Goal: Task Accomplishment & Management: Manage account settings

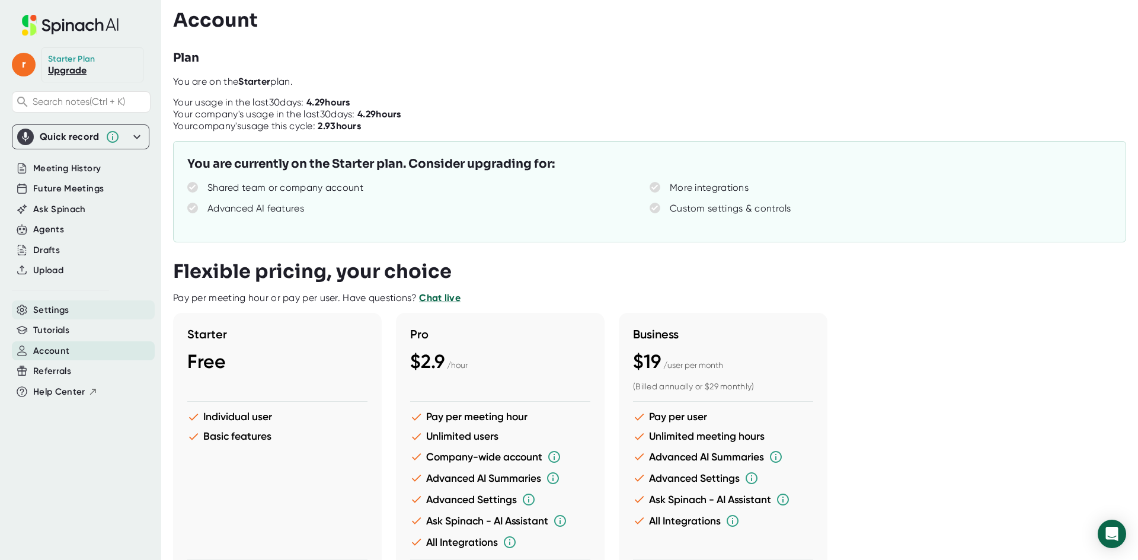
click at [43, 312] on span "Settings" at bounding box center [51, 310] width 36 height 14
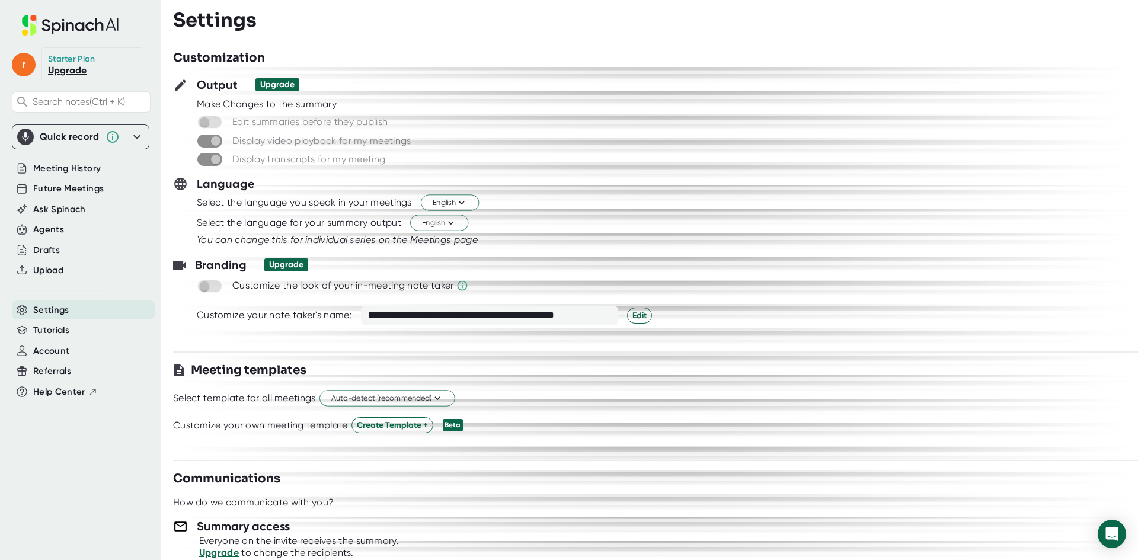
click at [207, 122] on span at bounding box center [209, 122] width 25 height 13
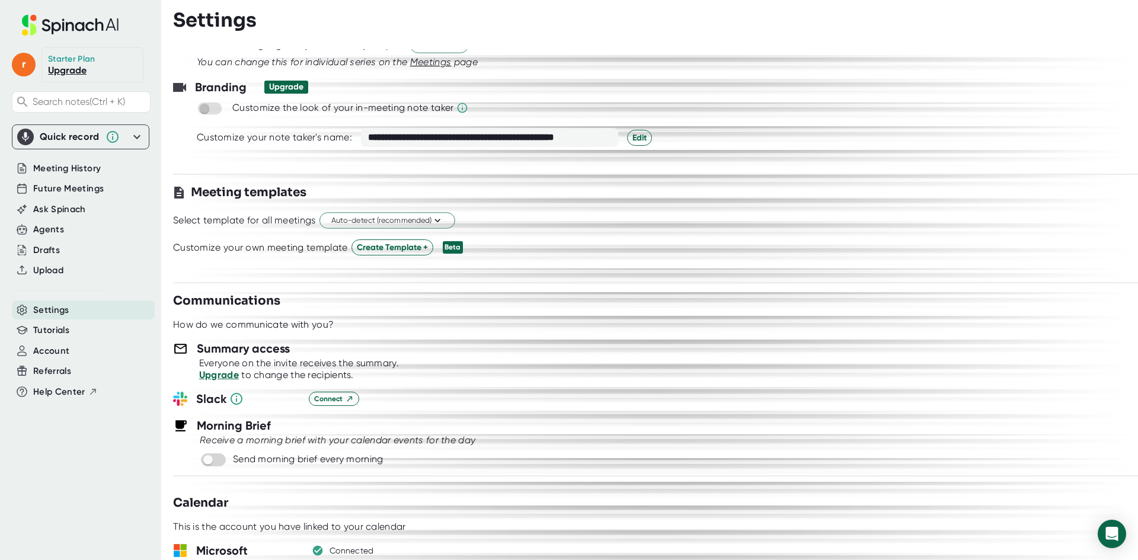
scroll to position [356, 0]
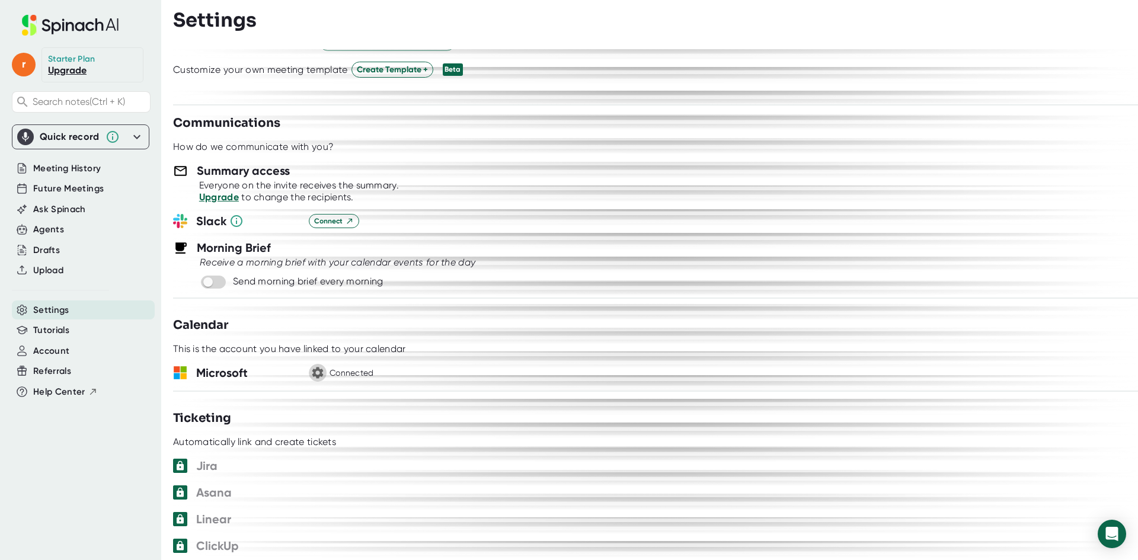
click at [313, 374] on icon "button" at bounding box center [317, 372] width 11 height 11
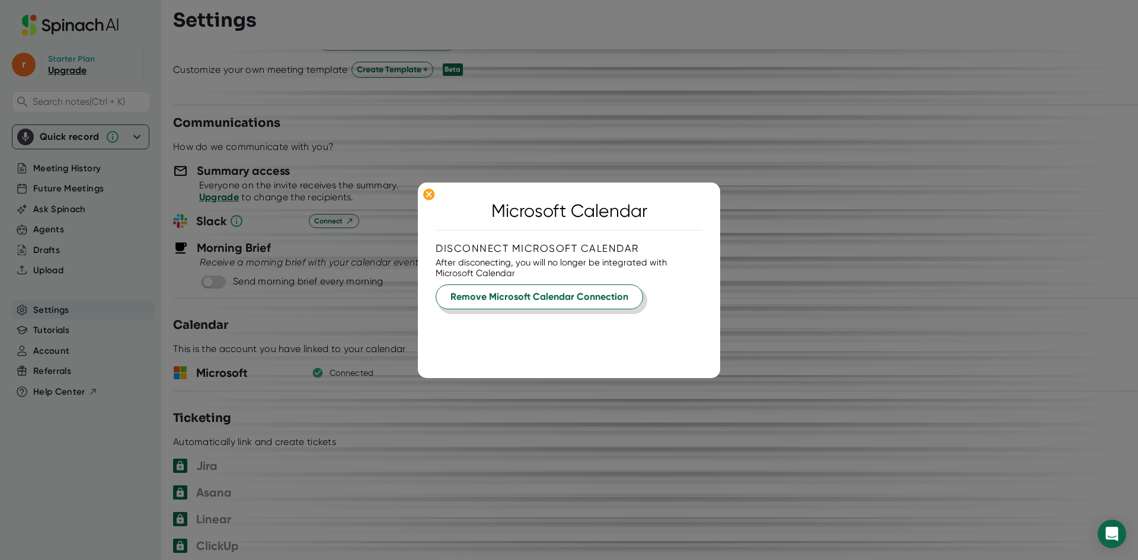
click at [500, 298] on span "Remove Microsoft Calendar Connection" at bounding box center [539, 297] width 178 height 14
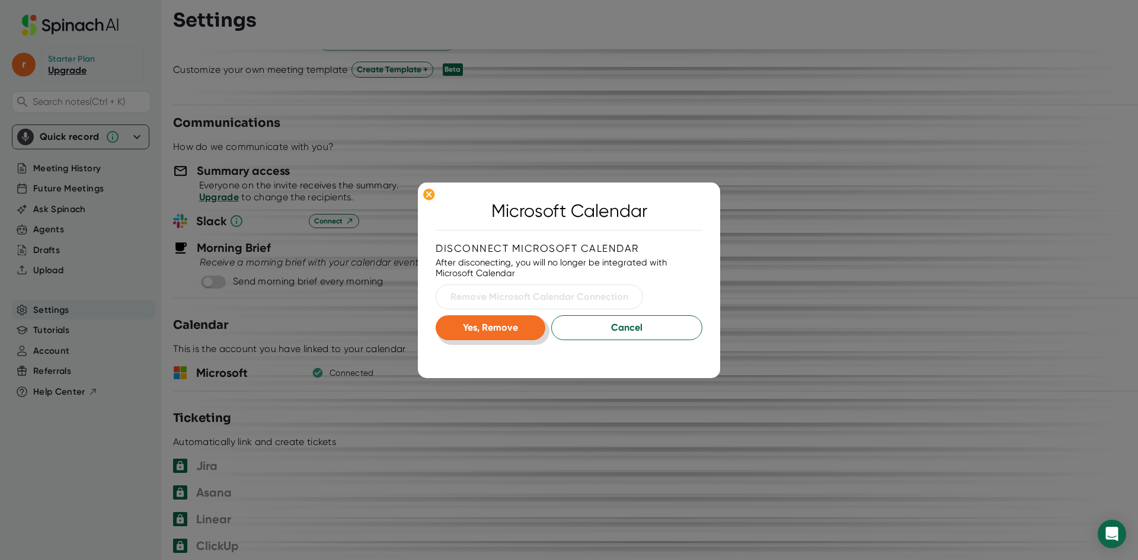
click at [489, 335] on button "Yes, Remove" at bounding box center [491, 327] width 110 height 25
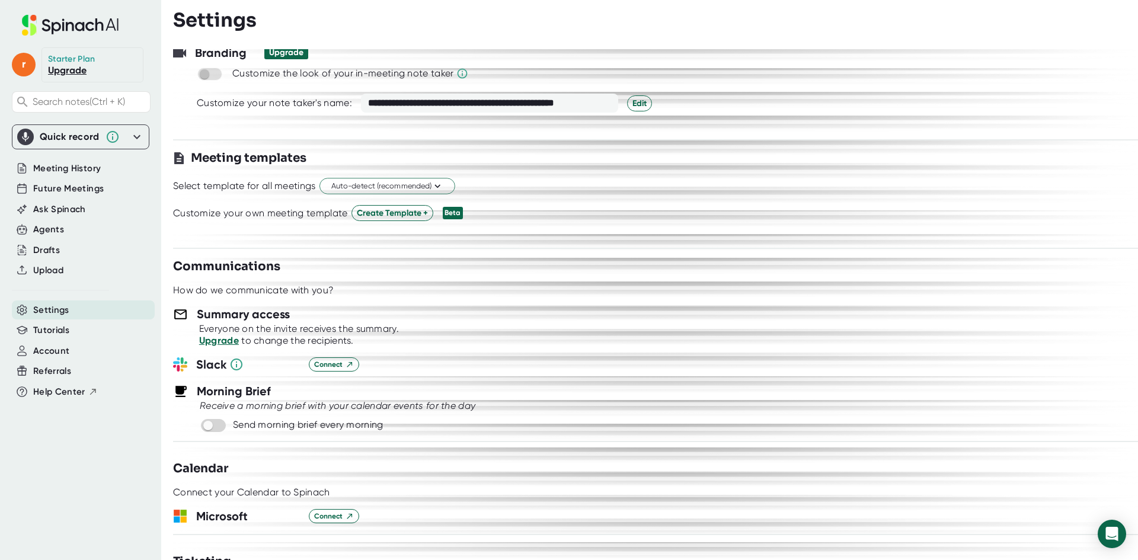
scroll to position [0, 0]
